Goal: Find specific page/section: Find specific page/section

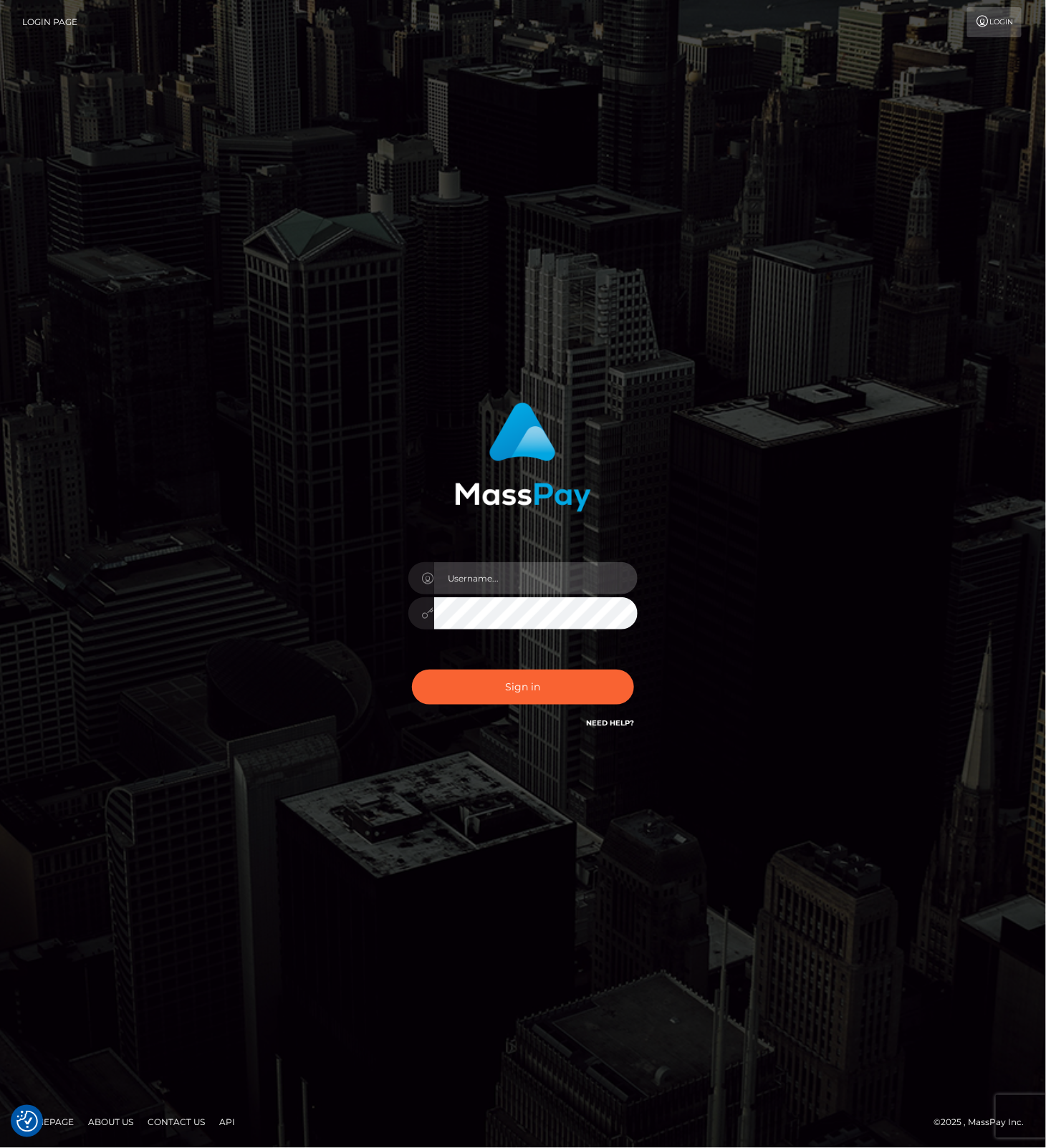
click at [511, 585] on input "text" at bounding box center [535, 578] width 204 height 32
click at [0, 1147] on com-1password-button at bounding box center [0, 1148] width 0 height 0
type input "leslie.throne"
click at [503, 688] on button "Sign in" at bounding box center [523, 686] width 222 height 35
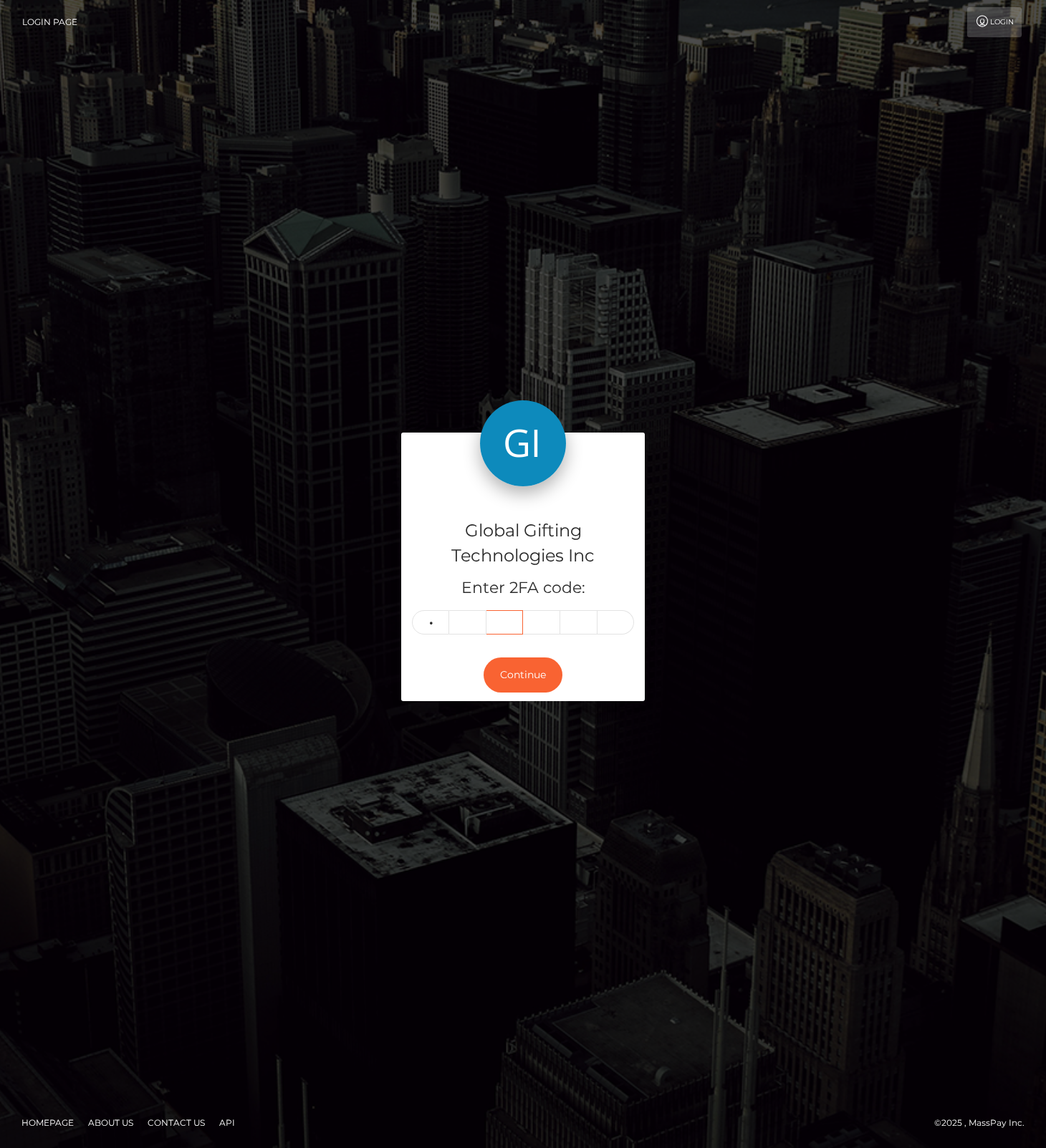
type input "0"
type input "5"
type input "1"
type input "5"
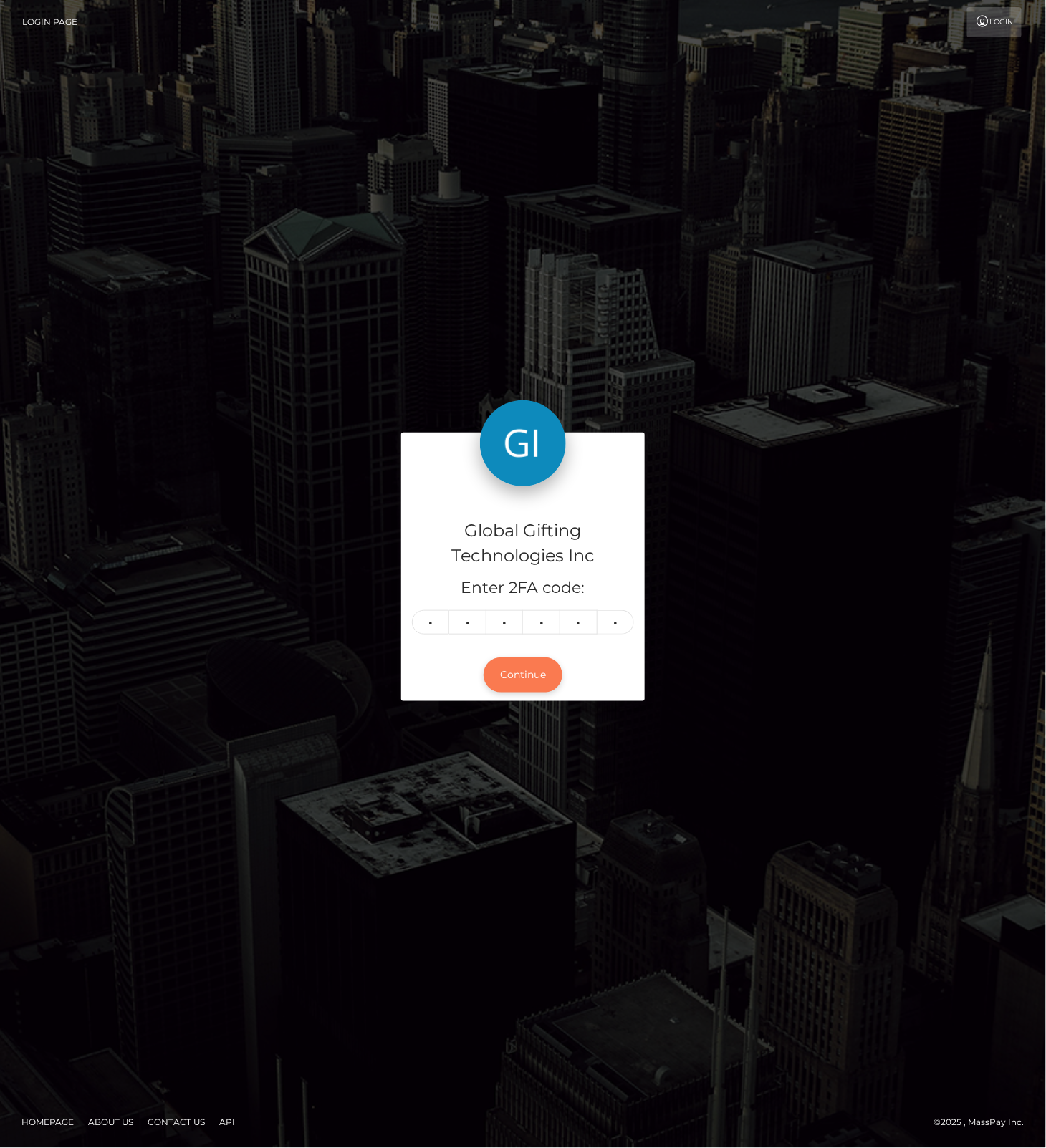
click at [524, 671] on button "Continue" at bounding box center [523, 674] width 79 height 35
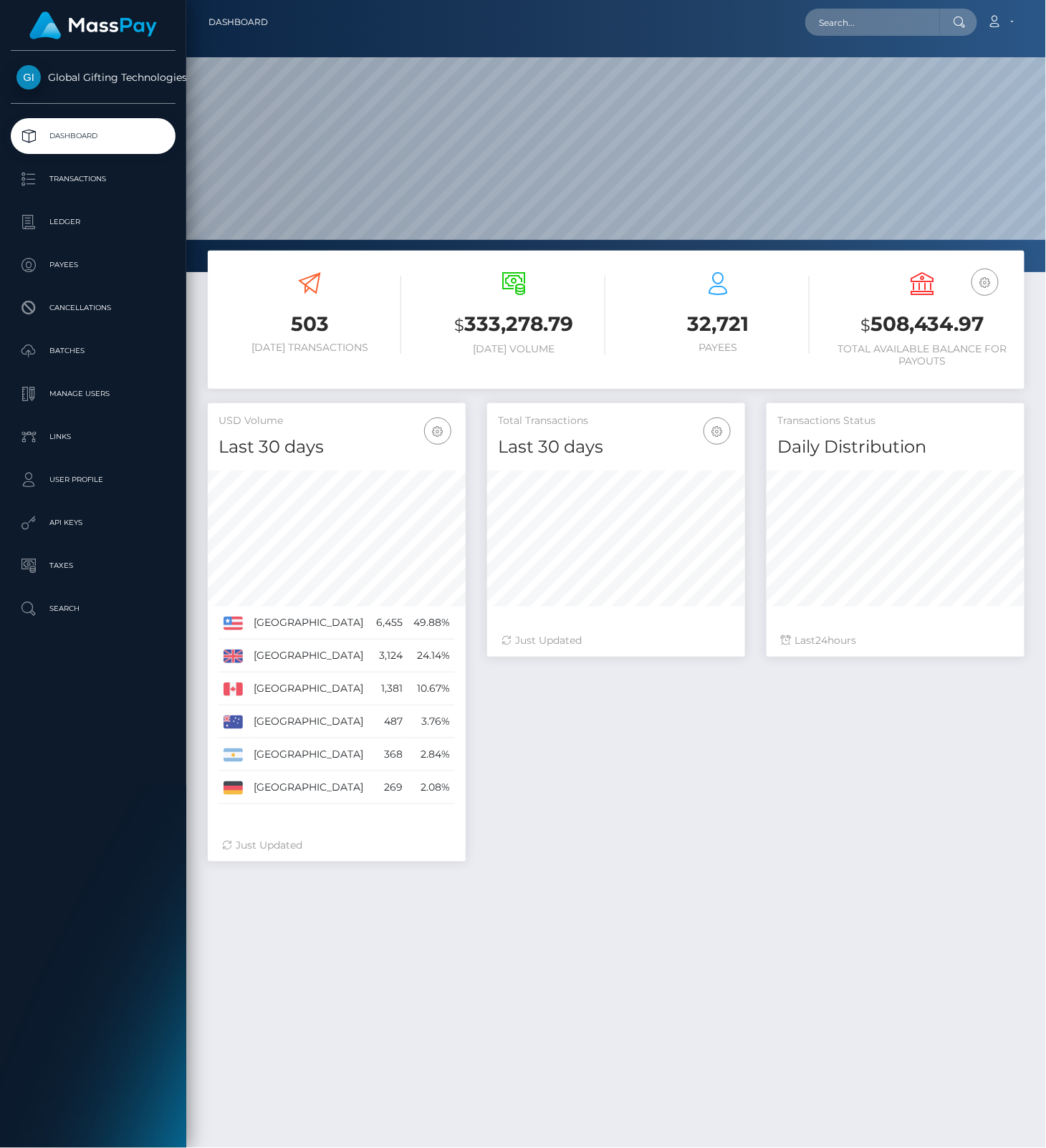
scroll to position [253, 257]
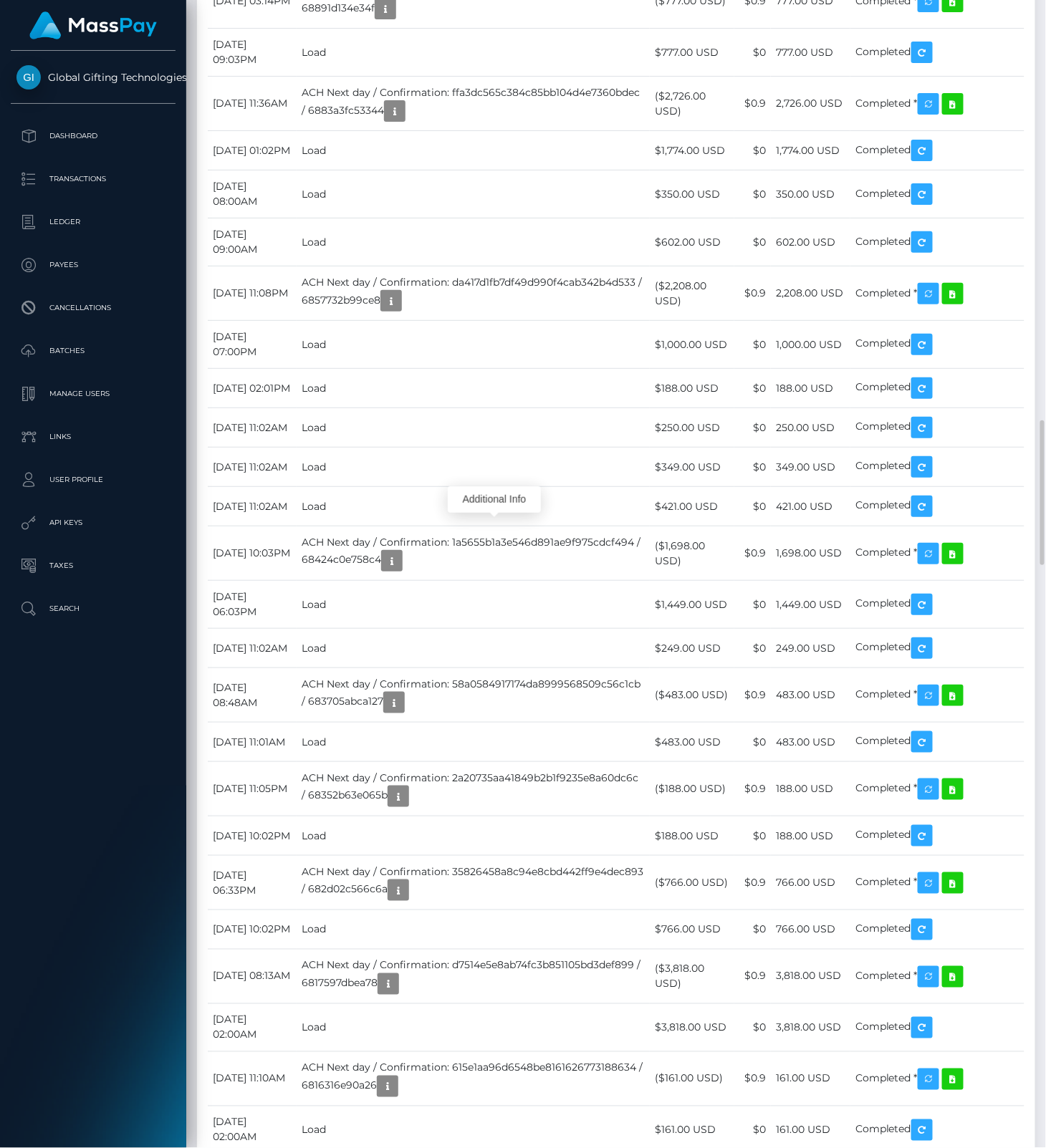
scroll to position [172, 257]
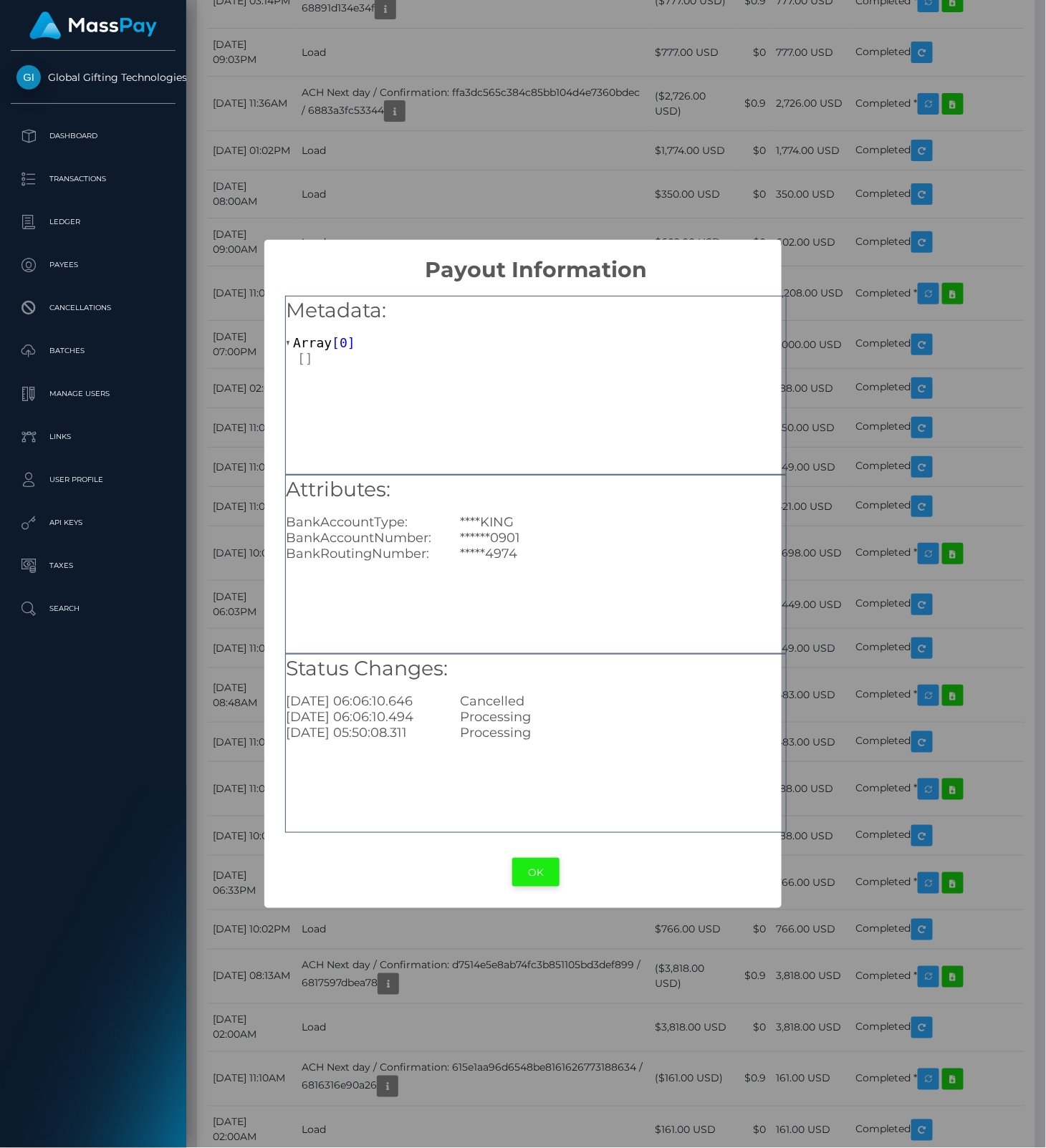
click at [541, 863] on button "OK" at bounding box center [535, 872] width 47 height 29
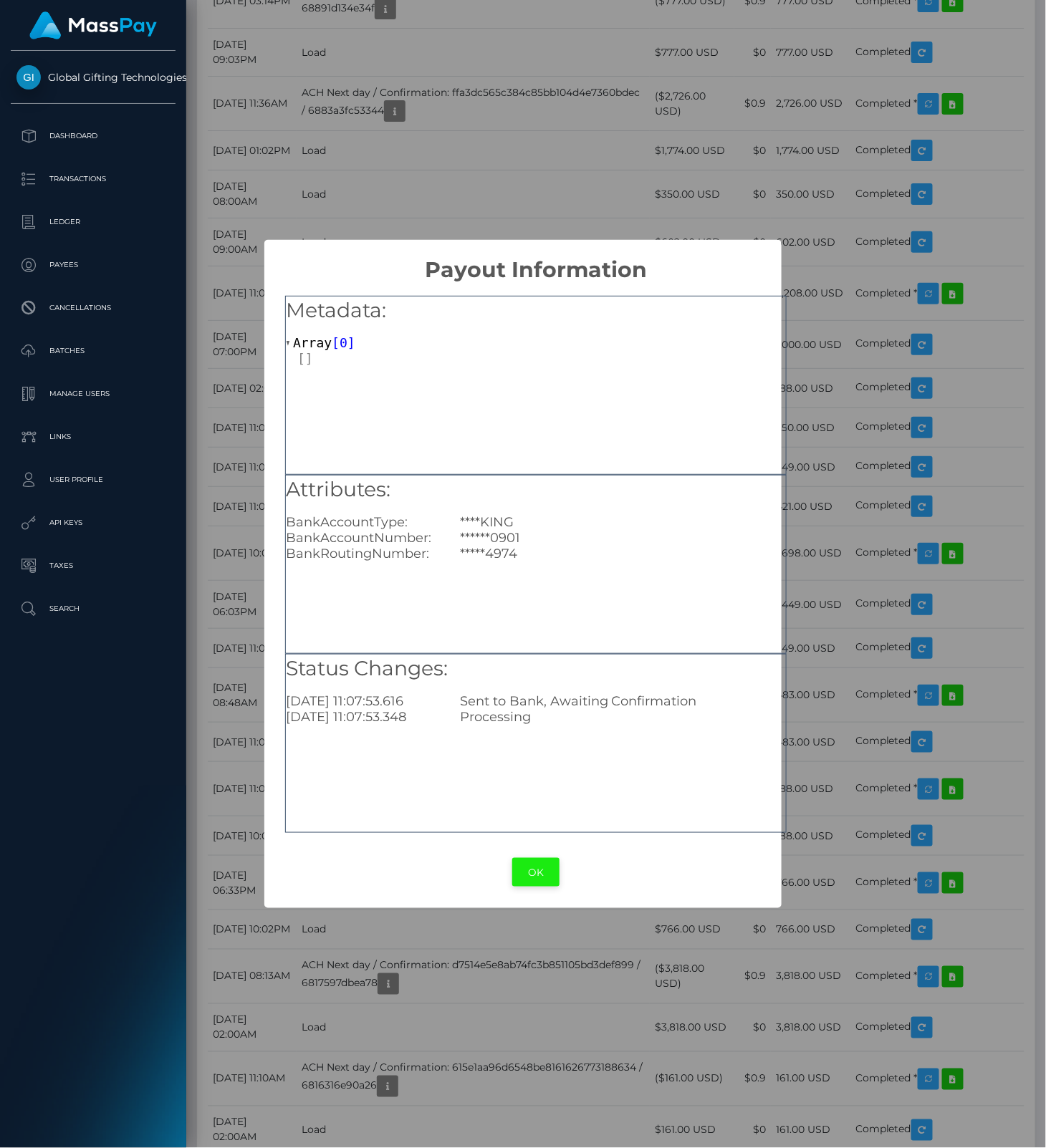
click at [527, 871] on button "OK" at bounding box center [535, 872] width 47 height 29
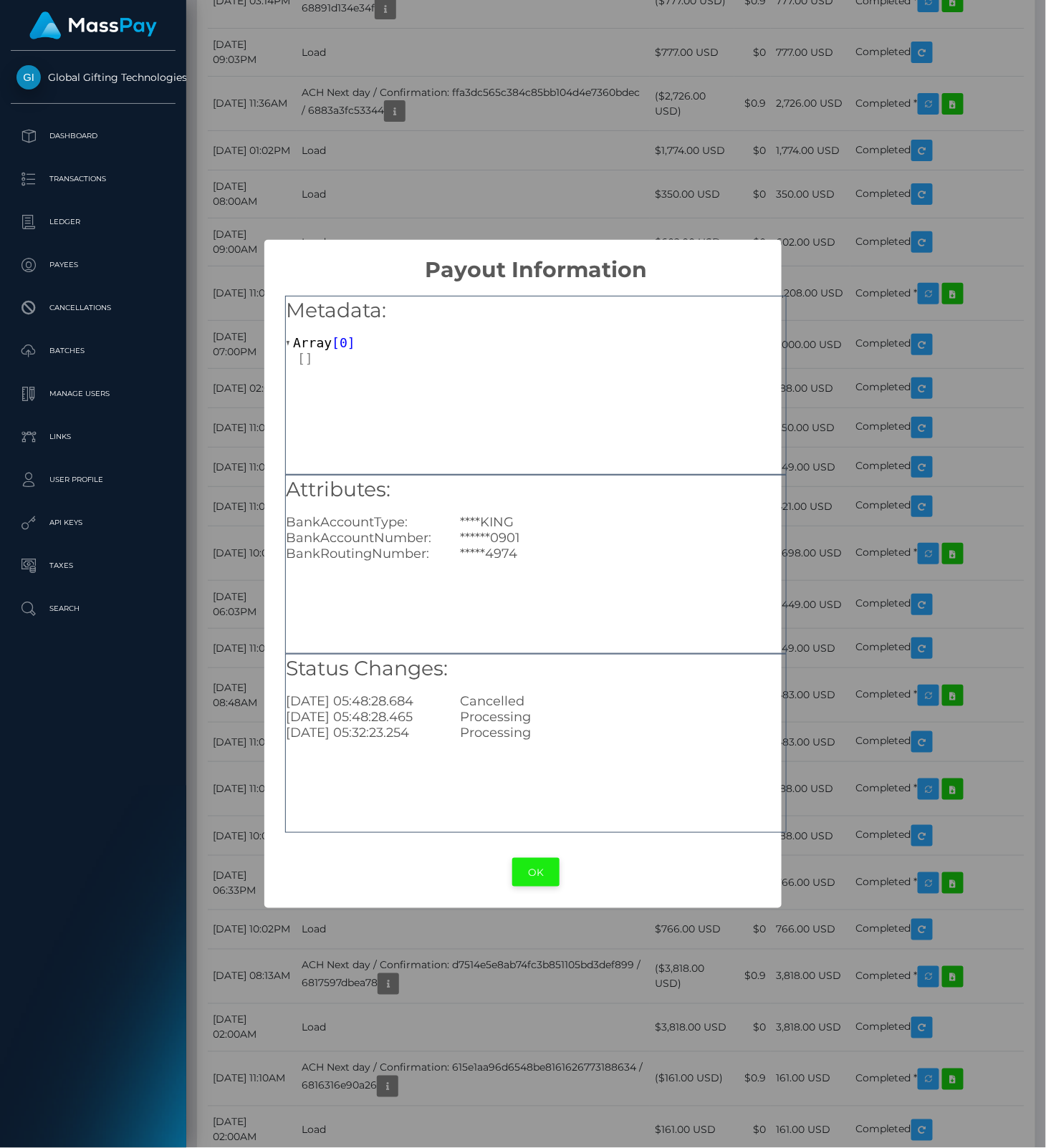
click at [535, 873] on button "OK" at bounding box center [535, 872] width 47 height 29
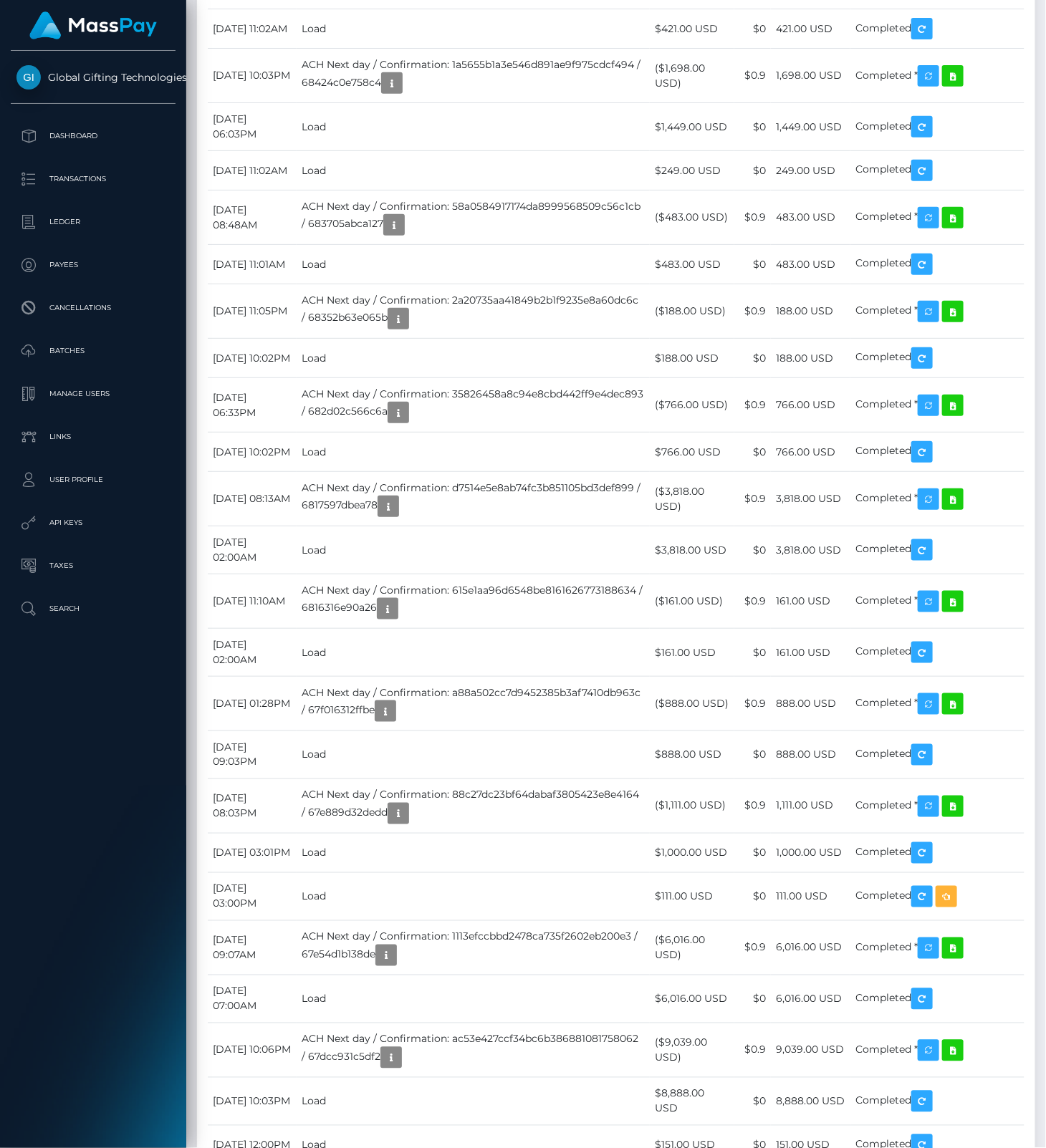
click at [613, 1094] on div at bounding box center [613, 1092] width 9 height 4
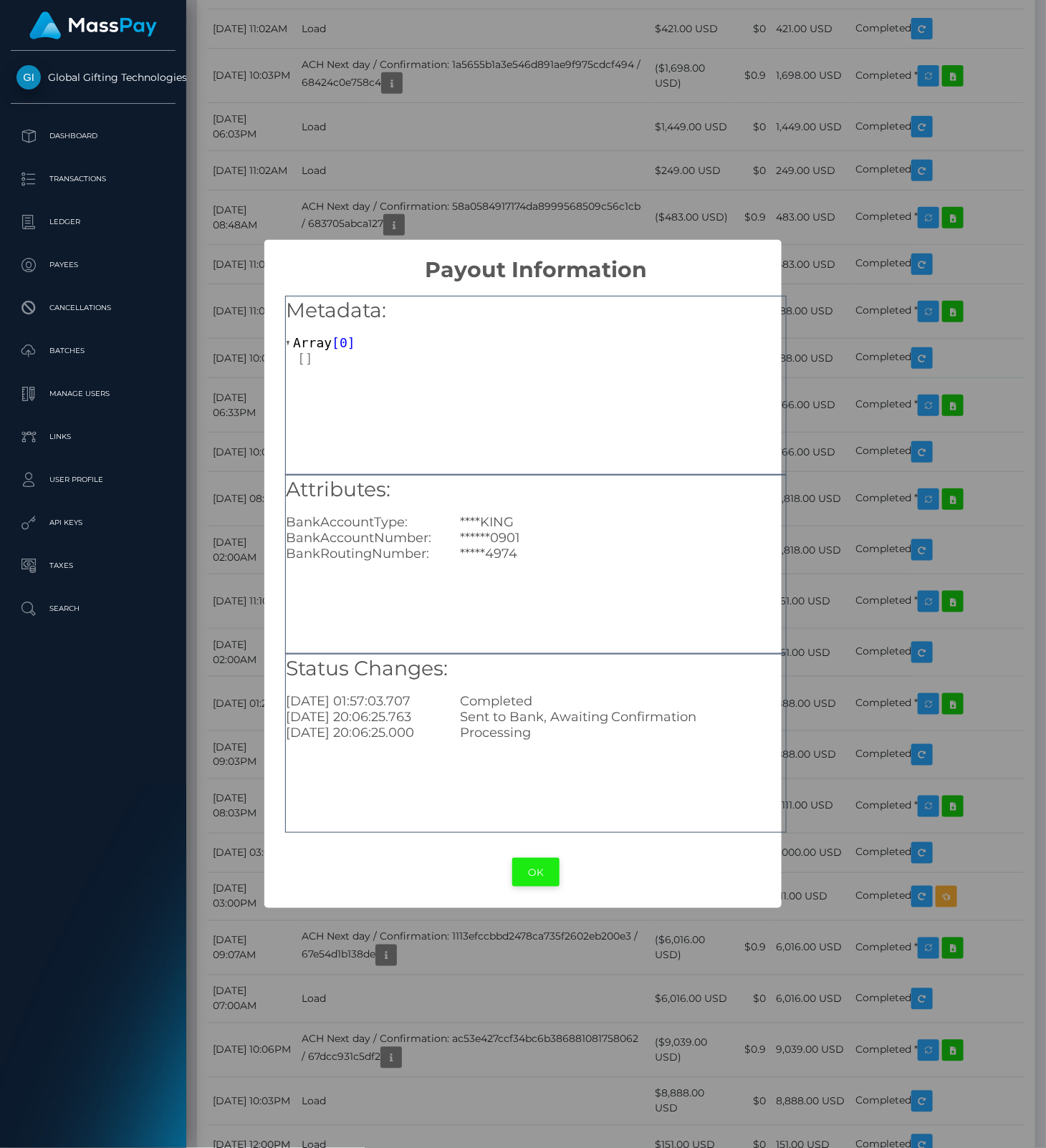
click at [529, 871] on button "OK" at bounding box center [535, 872] width 47 height 29
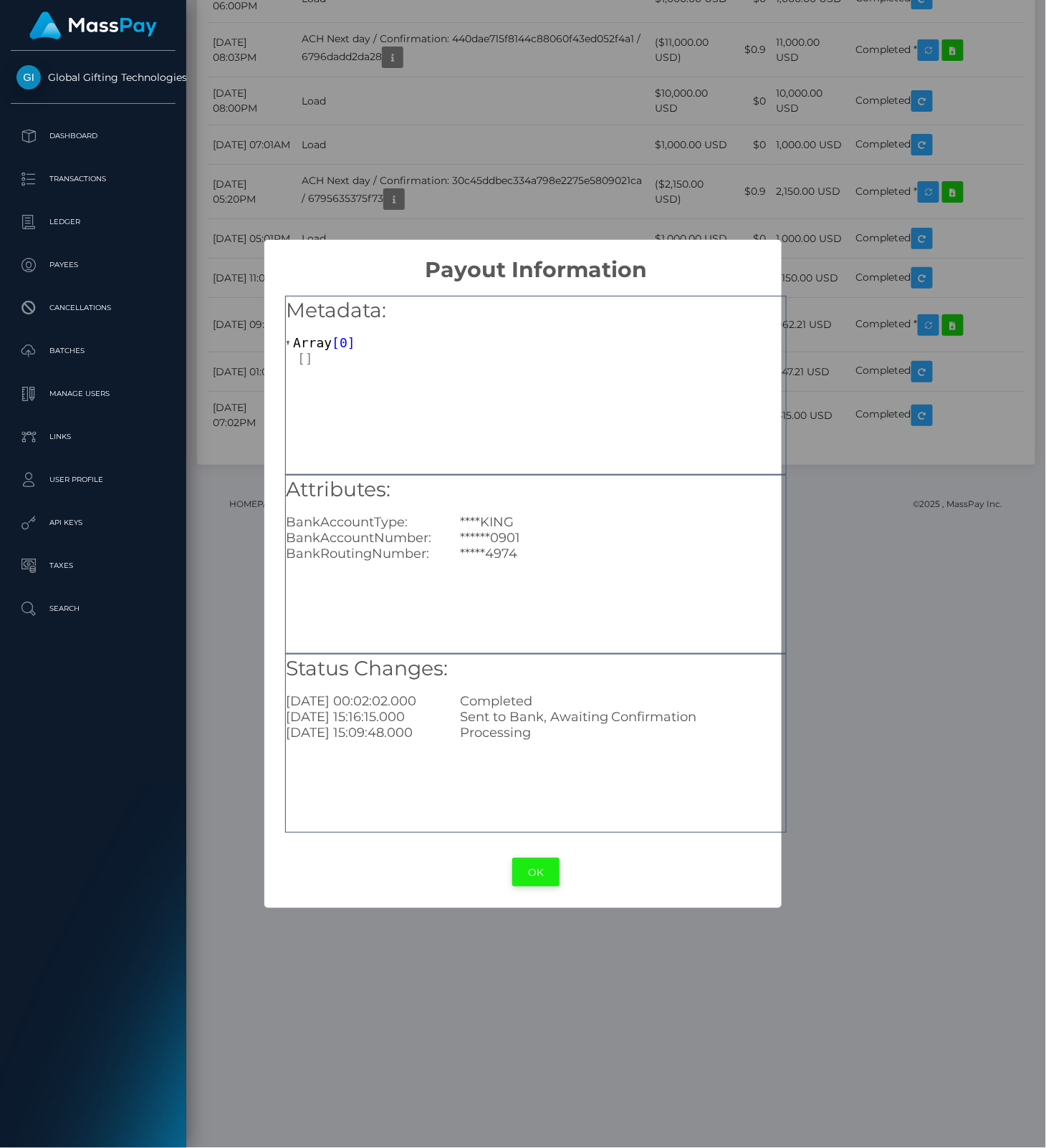
click at [529, 870] on button "OK" at bounding box center [535, 872] width 47 height 29
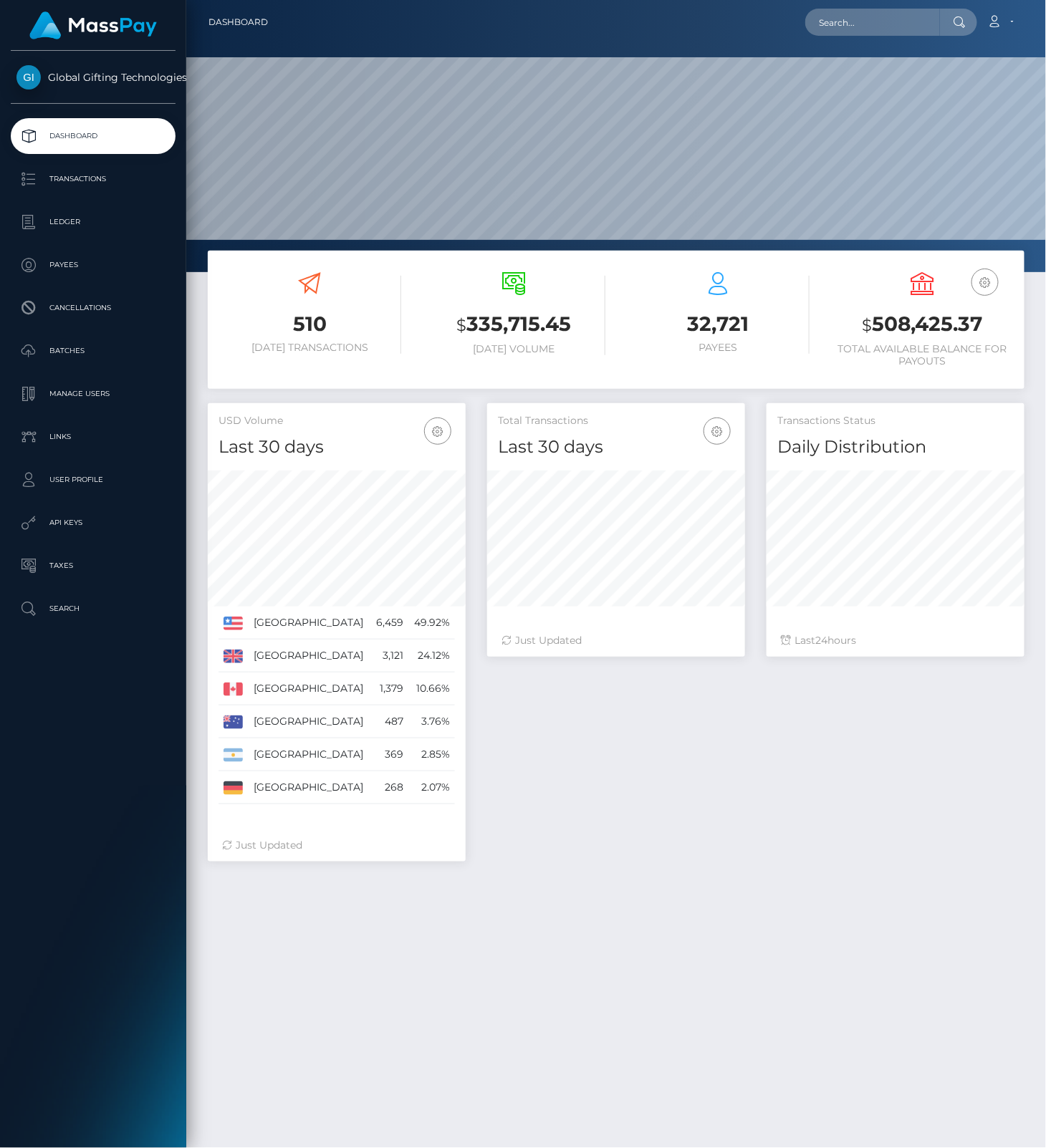
scroll to position [253, 257]
click at [865, 23] on input "text" at bounding box center [872, 22] width 134 height 28
paste input "lilycooper20@icloud.com"
type input "lilycooper20@icloud.com"
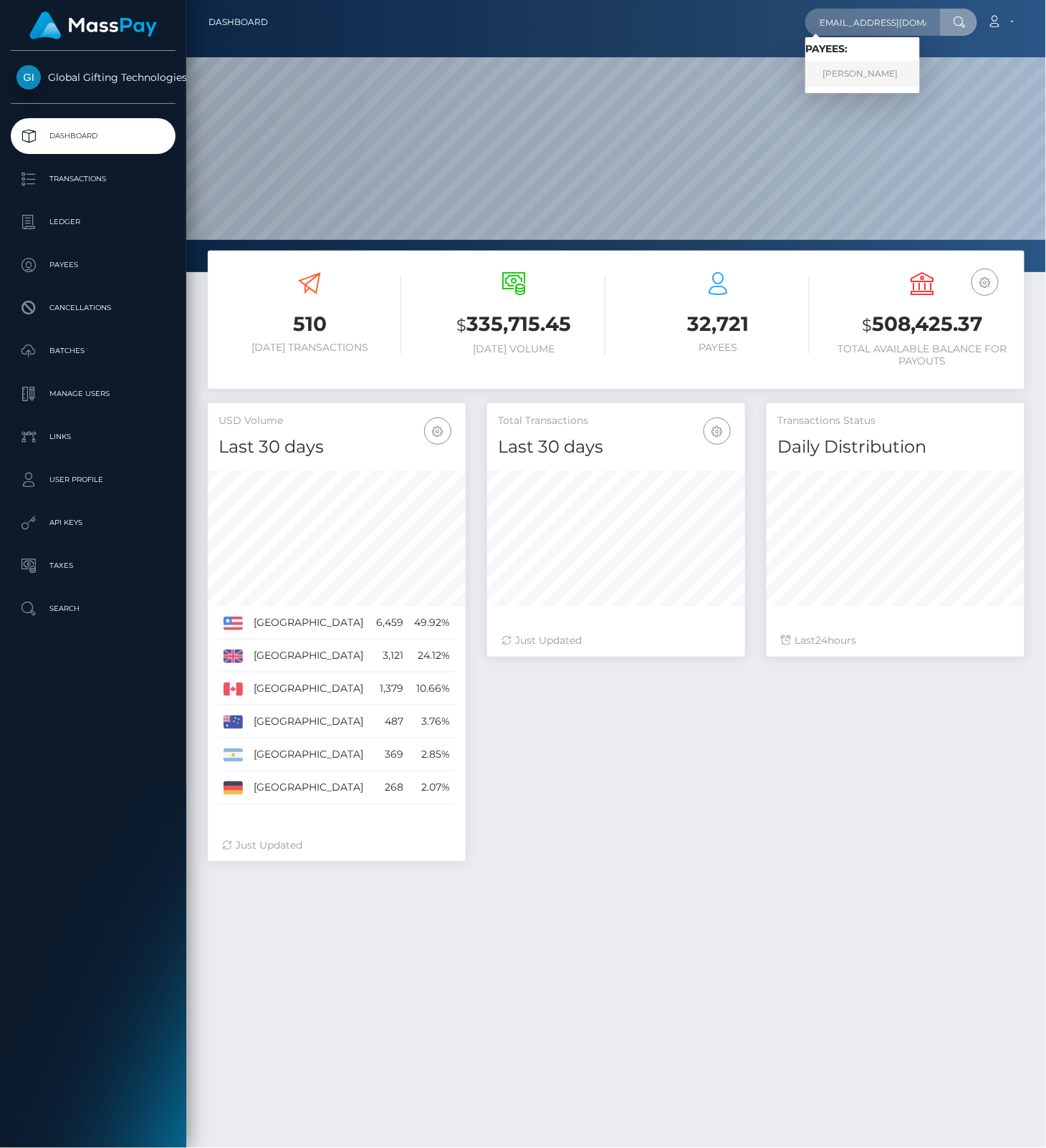
scroll to position [0, 0]
click at [855, 74] on link "LILY-MAI COOPER" at bounding box center [862, 74] width 115 height 27
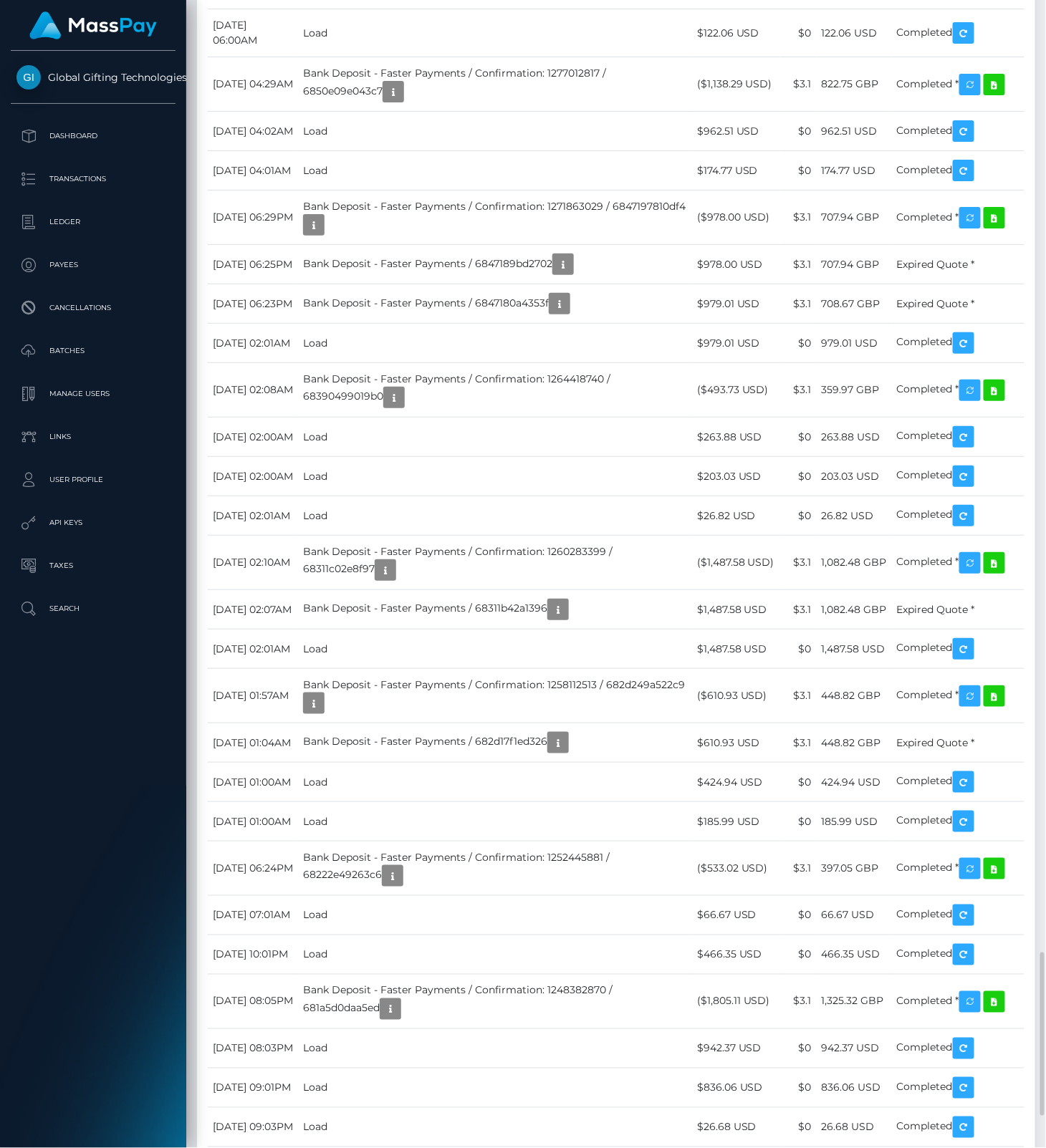
scroll to position [3342, 0]
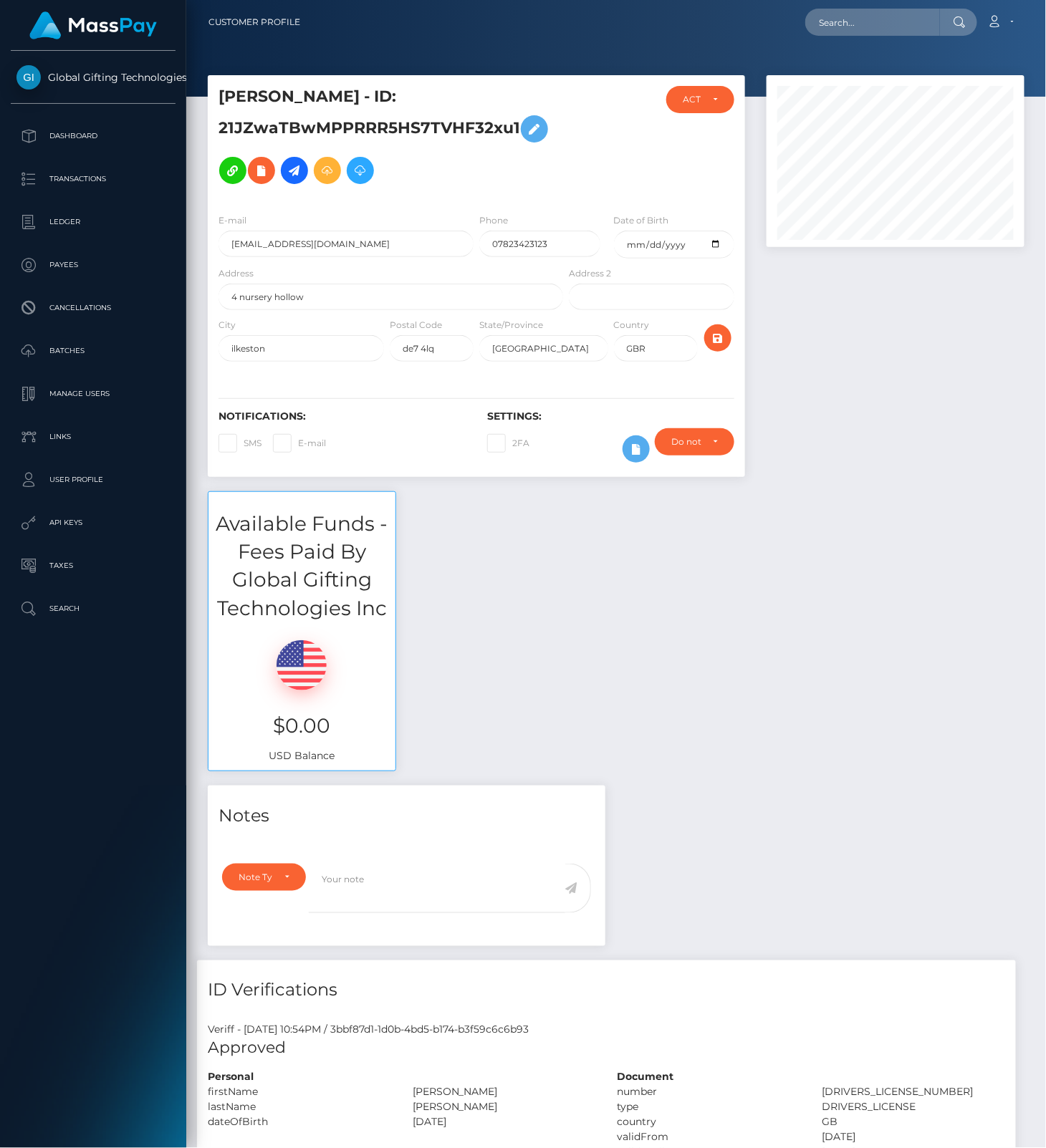
scroll to position [172, 257]
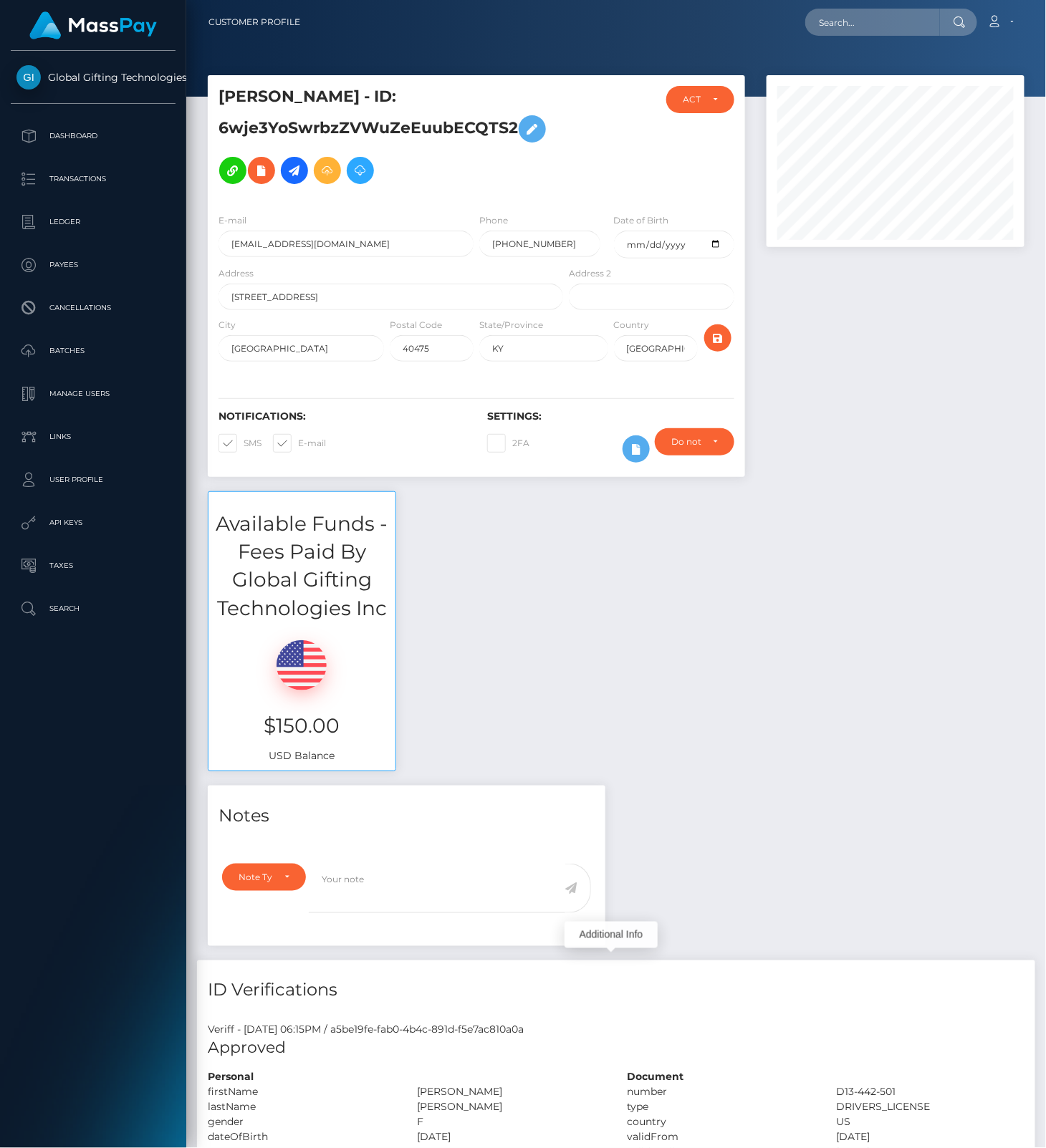
scroll to position [172, 257]
